Goal: Find specific page/section: Find specific page/section

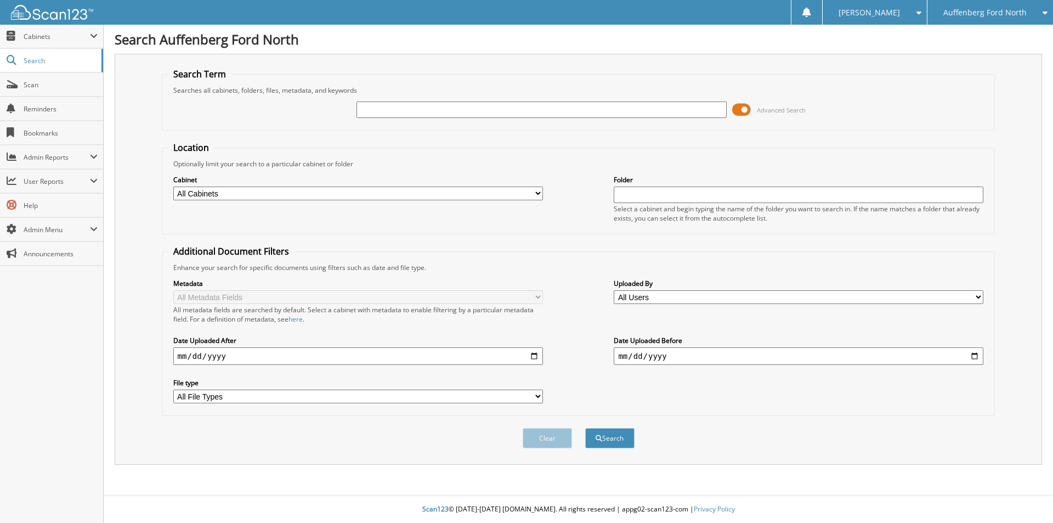
click at [518, 122] on div "Advanced Search" at bounding box center [578, 110] width 821 height 30
click at [513, 111] on input "text" at bounding box center [541, 109] width 370 height 16
type input "[US_STATE] gators"
click at [627, 434] on button "Search" at bounding box center [609, 438] width 49 height 20
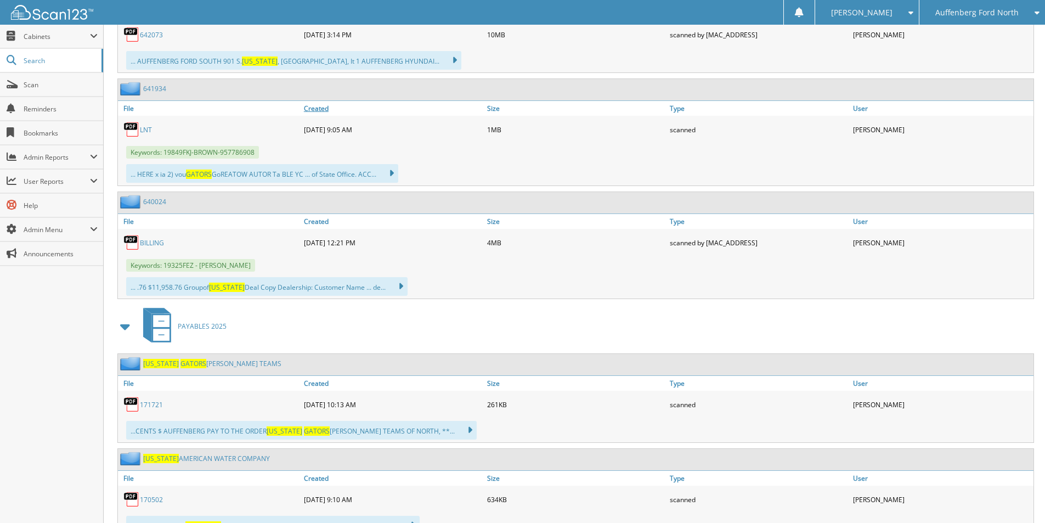
scroll to position [1206, 0]
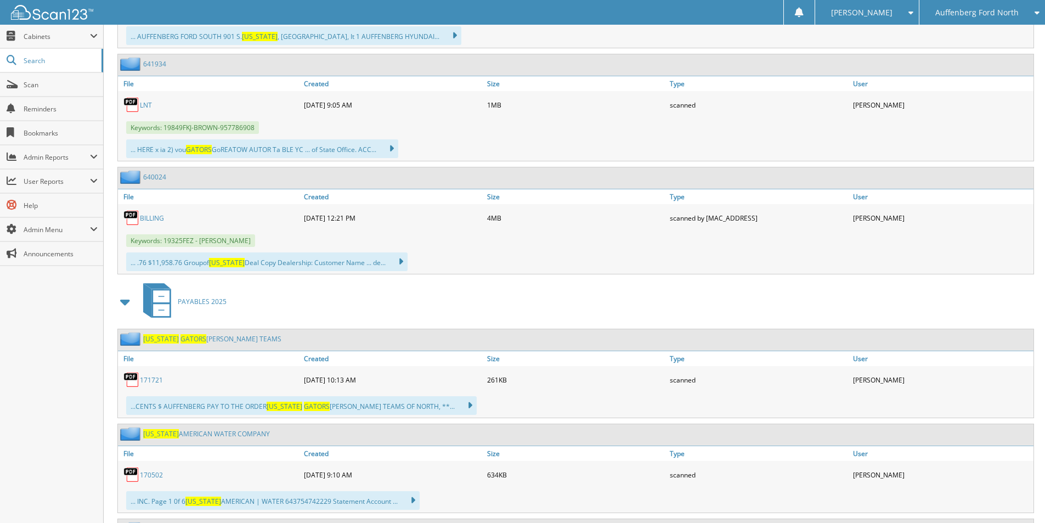
click at [146, 385] on div "171721" at bounding box center [209, 379] width 183 height 22
click at [151, 379] on link "171721" at bounding box center [151, 379] width 23 height 9
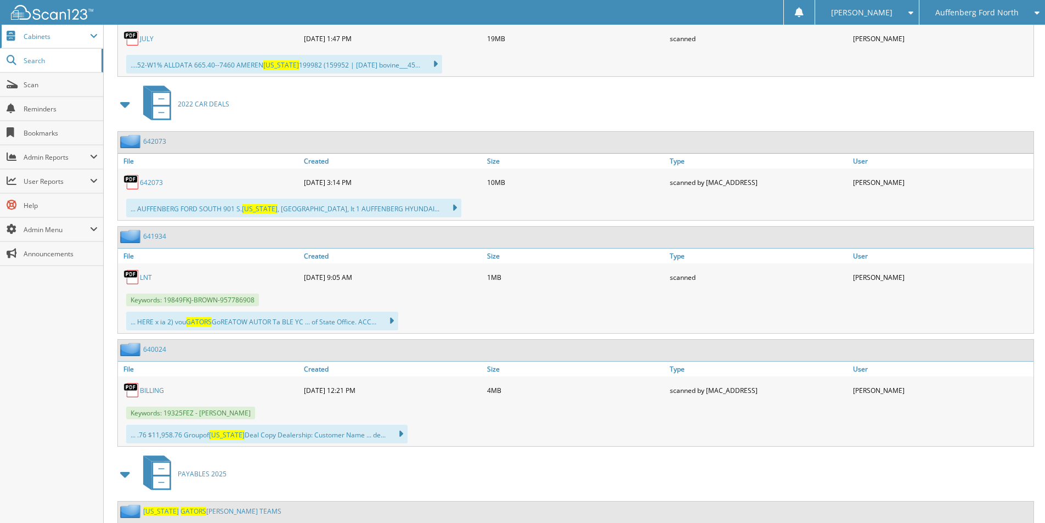
scroll to position [877, 0]
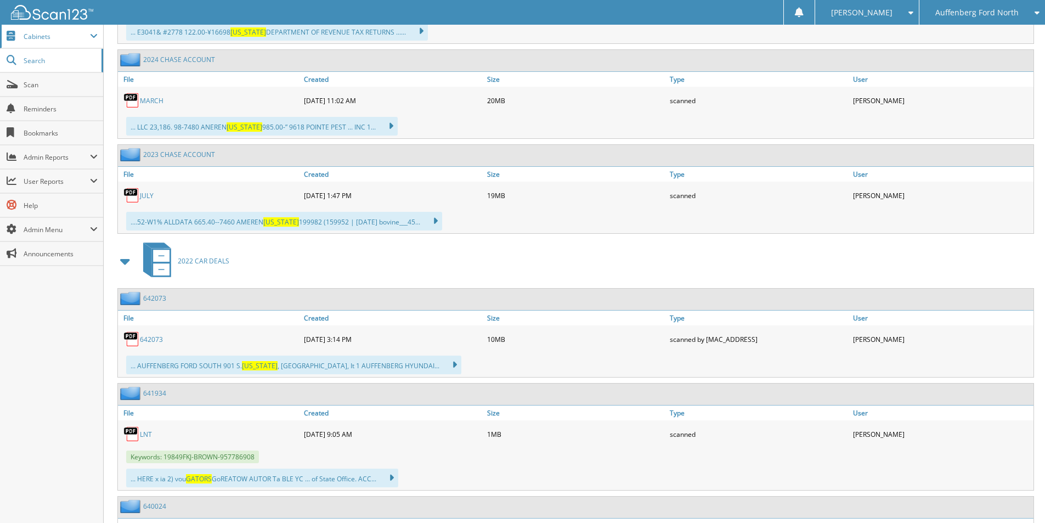
click at [57, 33] on span "Cabinets" at bounding box center [57, 36] width 66 height 9
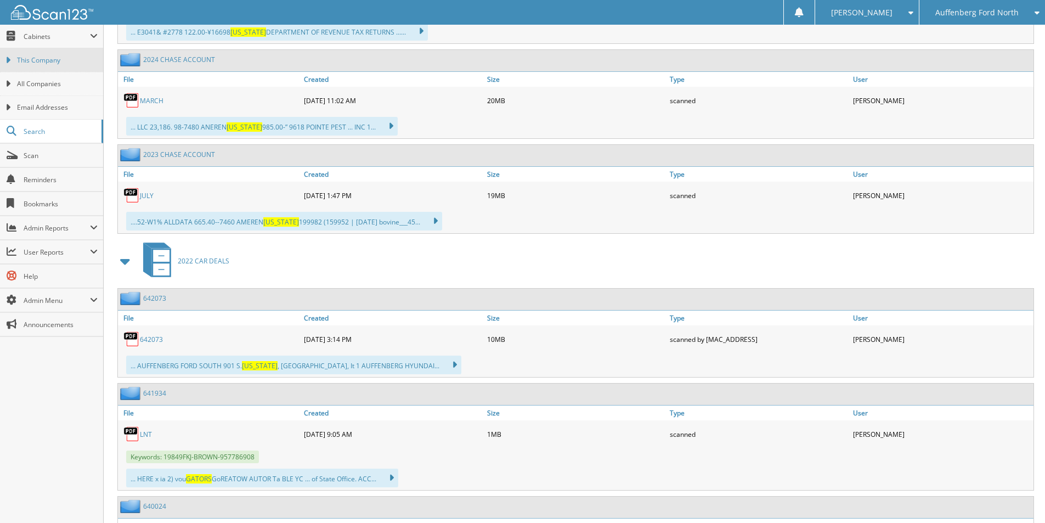
click at [60, 60] on span "This Company" at bounding box center [57, 60] width 81 height 10
